Goal: Task Accomplishment & Management: Complete application form

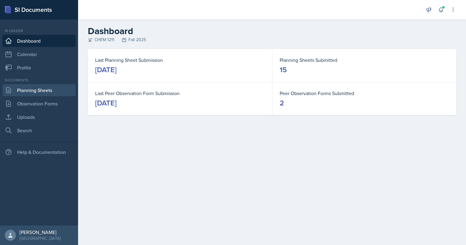
click at [12, 87] on icon at bounding box center [8, 90] width 7 height 7
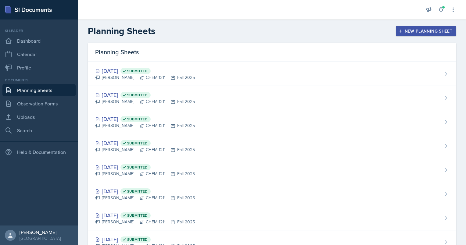
click at [402, 33] on div "New Planning Sheet" at bounding box center [425, 31] width 52 height 5
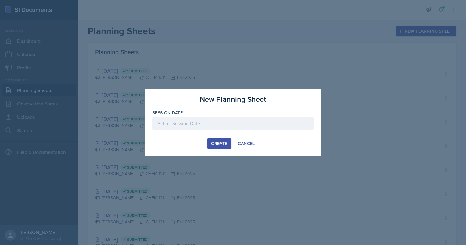
click at [207, 124] on div at bounding box center [232, 123] width 161 height 13
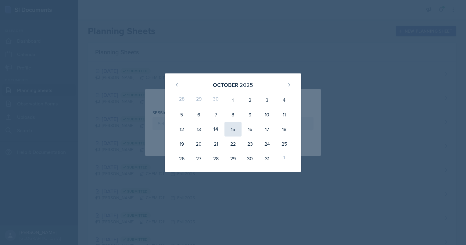
click at [231, 128] on div "15" at bounding box center [232, 129] width 17 height 15
type input "[DATE]"
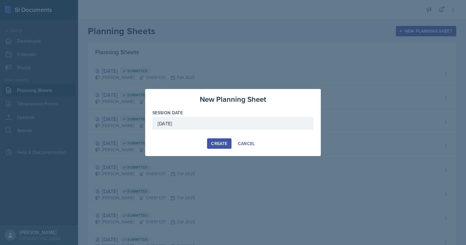
click at [218, 147] on button "Create" at bounding box center [219, 143] width 24 height 10
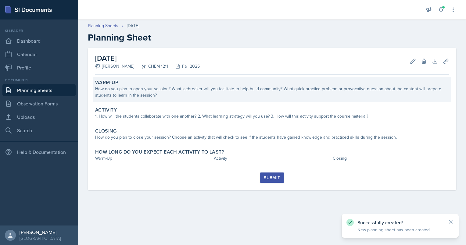
click at [132, 97] on div "How do you plan to open your session? What icebreaker will you facilitate to he…" at bounding box center [271, 92] width 353 height 13
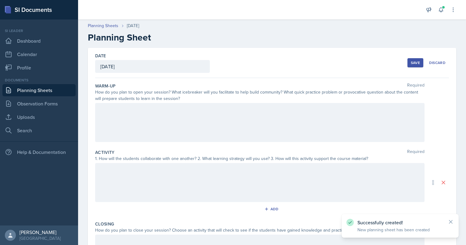
click at [144, 127] on div at bounding box center [259, 122] width 329 height 39
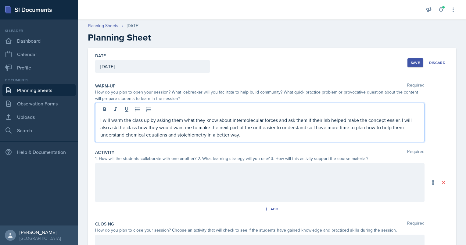
click at [207, 171] on div at bounding box center [259, 182] width 329 height 39
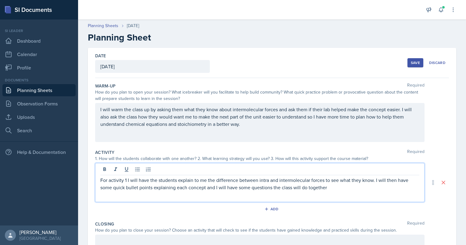
click at [344, 182] on p "For activity 1 I will have the students explain to me the difference between in…" at bounding box center [259, 183] width 319 height 15
click at [333, 189] on p "For activity 1 I will have the students explain to me the difference between in…" at bounding box center [259, 183] width 319 height 15
click at [242, 196] on p "For activity 1 I will have the students explain to me the difference between in…" at bounding box center [259, 187] width 319 height 22
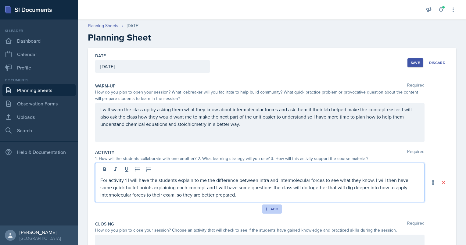
click at [267, 210] on div "Add" at bounding box center [271, 209] width 13 height 5
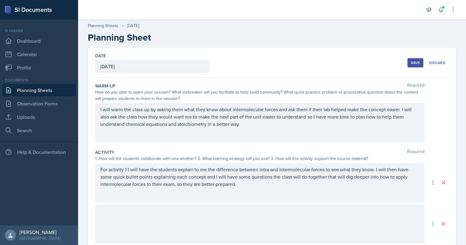
click at [171, 207] on div at bounding box center [259, 223] width 329 height 39
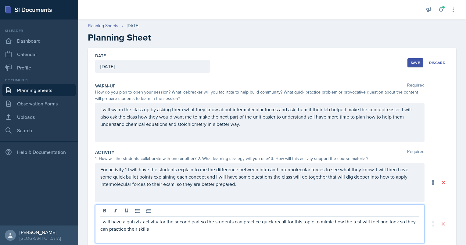
scroll to position [85, 0]
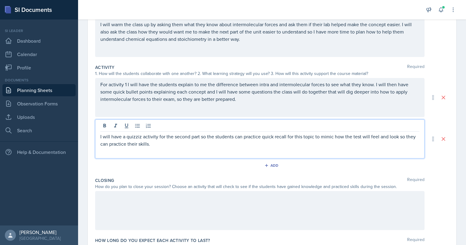
click at [165, 203] on div at bounding box center [259, 210] width 329 height 39
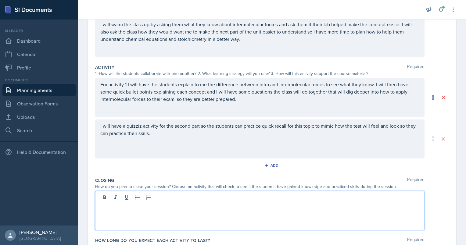
scroll to position [96, 0]
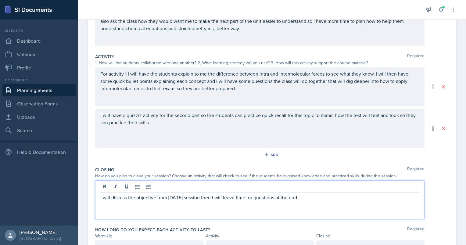
click at [188, 221] on div "Closing Required How do you plan to close your session? Choose an activity that…" at bounding box center [271, 194] width 353 height 60
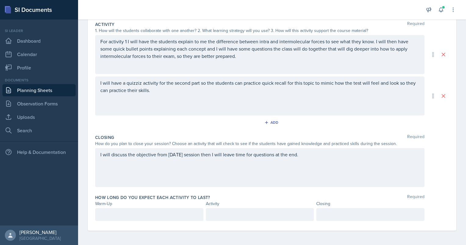
click at [154, 211] on p at bounding box center [149, 214] width 98 height 7
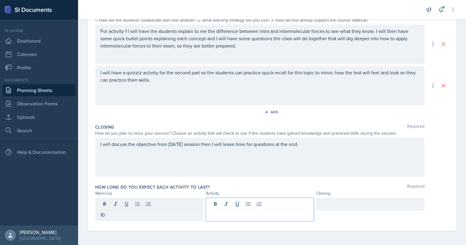
click at [253, 204] on div at bounding box center [260, 209] width 108 height 23
click at [330, 207] on div at bounding box center [370, 204] width 108 height 13
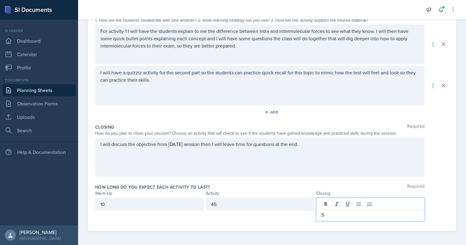
click at [342, 180] on div "Closing Required How do you plan to close your session? Choose an activity that…" at bounding box center [271, 152] width 353 height 60
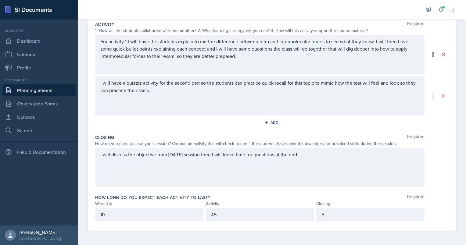
scroll to position [0, 0]
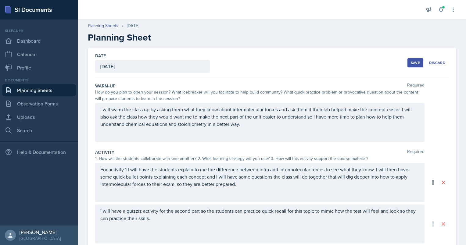
click at [407, 66] on button "Save" at bounding box center [415, 62] width 16 height 9
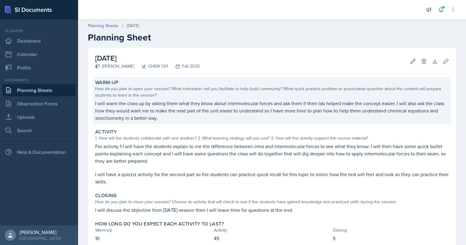
scroll to position [39, 0]
